Goal: Navigation & Orientation: Find specific page/section

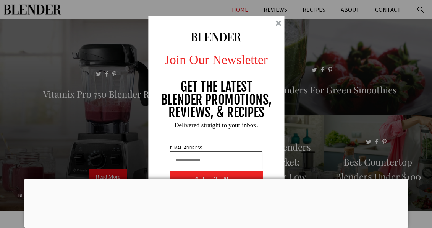
click at [280, 21] on div at bounding box center [279, 23] width 6 height 6
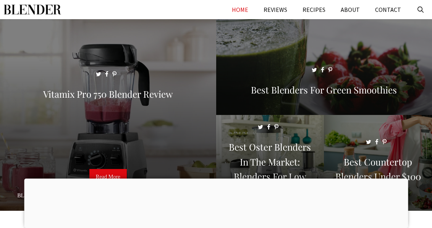
click at [246, 11] on link "HOME" at bounding box center [240, 9] width 32 height 19
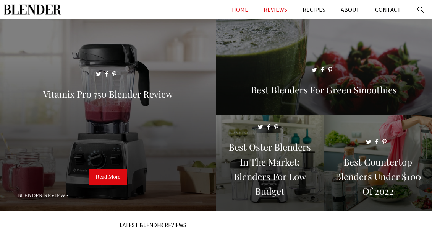
click at [280, 7] on link "REVIEWS" at bounding box center [275, 9] width 39 height 19
click at [387, 10] on link "CONTACT" at bounding box center [388, 9] width 41 height 19
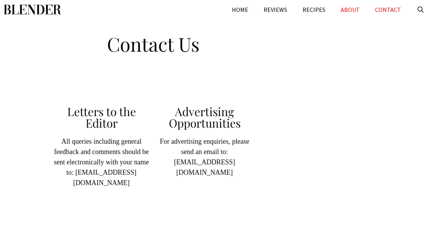
click at [356, 9] on link "ABOUT" at bounding box center [350, 9] width 34 height 19
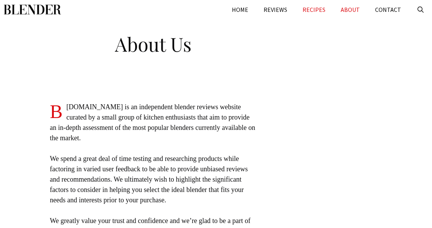
click at [321, 13] on link "RECIPES" at bounding box center [314, 9] width 38 height 19
